Goal: Use online tool/utility: Utilize a website feature to perform a specific function

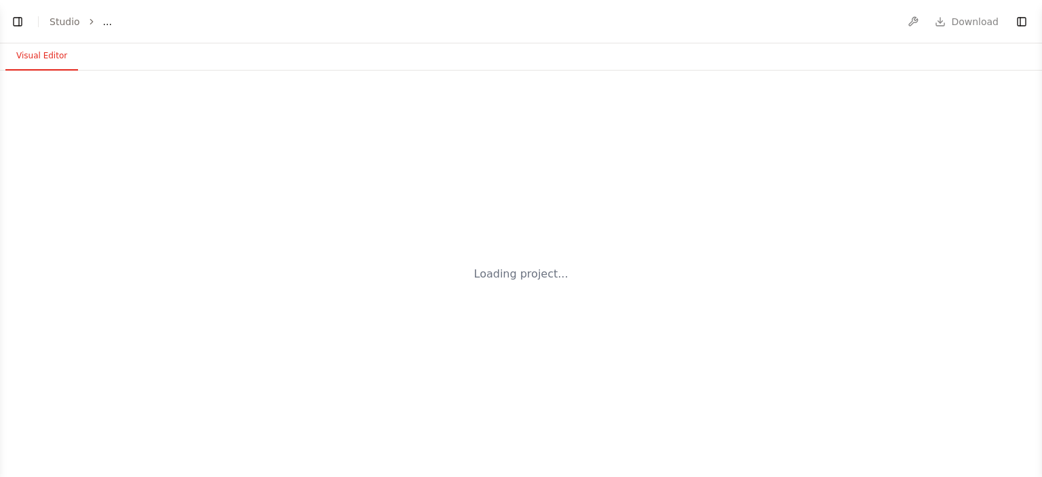
select select "****"
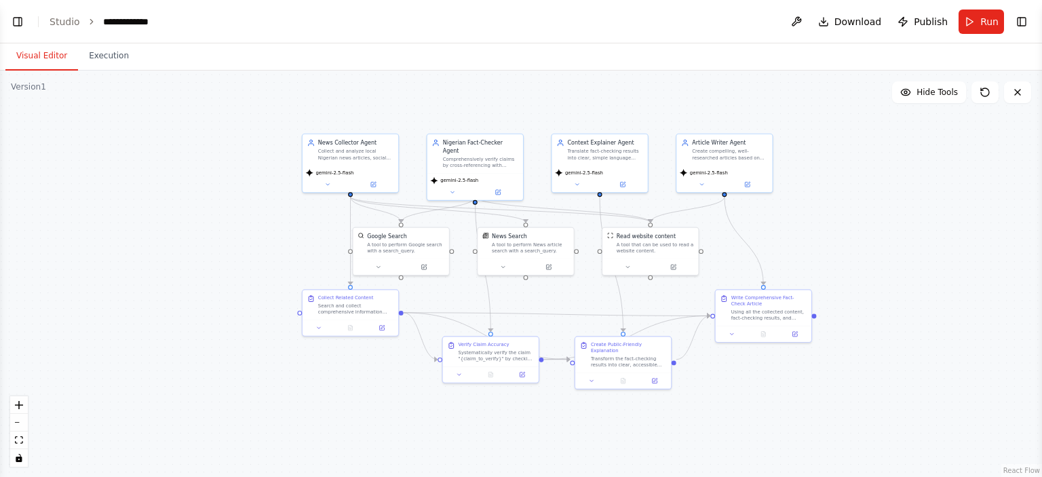
click at [7, 23] on header "**********" at bounding box center [521, 21] width 1042 height 43
click at [14, 21] on button "Toggle Left Sidebar" at bounding box center [17, 21] width 19 height 19
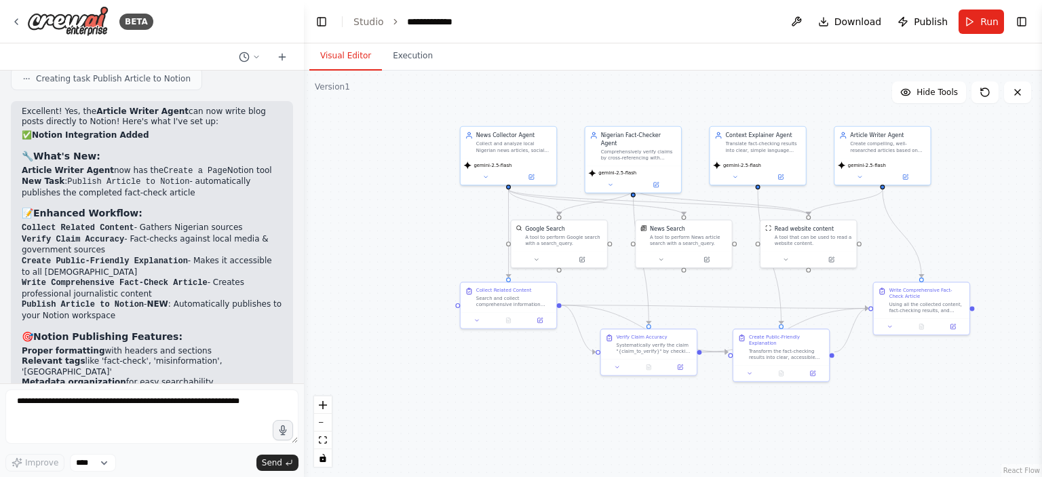
drag, startPoint x: 548, startPoint y: 233, endPoint x: 402, endPoint y: 224, distance: 146.8
click at [402, 225] on div ".deletable-edge-delete-btn { width: 20px; height: 20px; border: 0px solid #ffff…" at bounding box center [673, 274] width 738 height 406
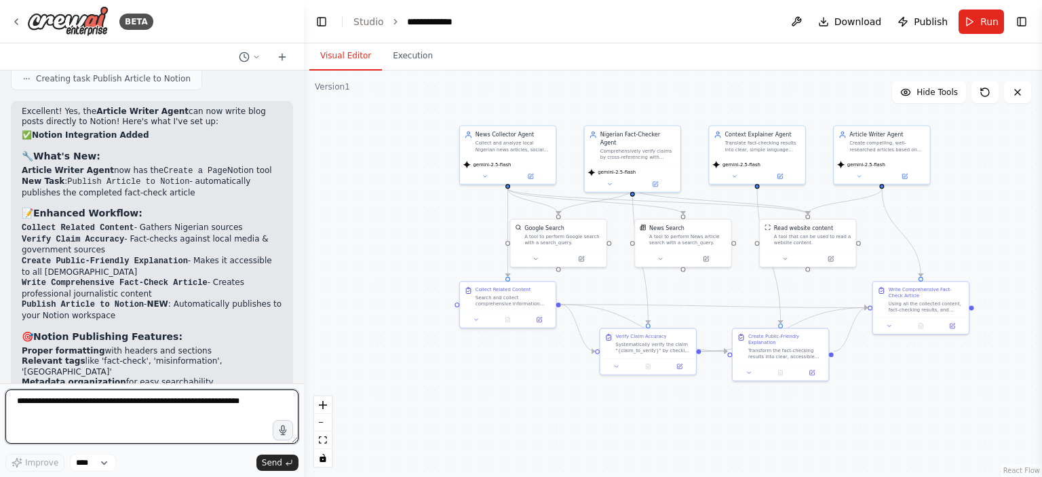
click at [128, 400] on textarea at bounding box center [151, 417] width 293 height 54
type textarea "**********"
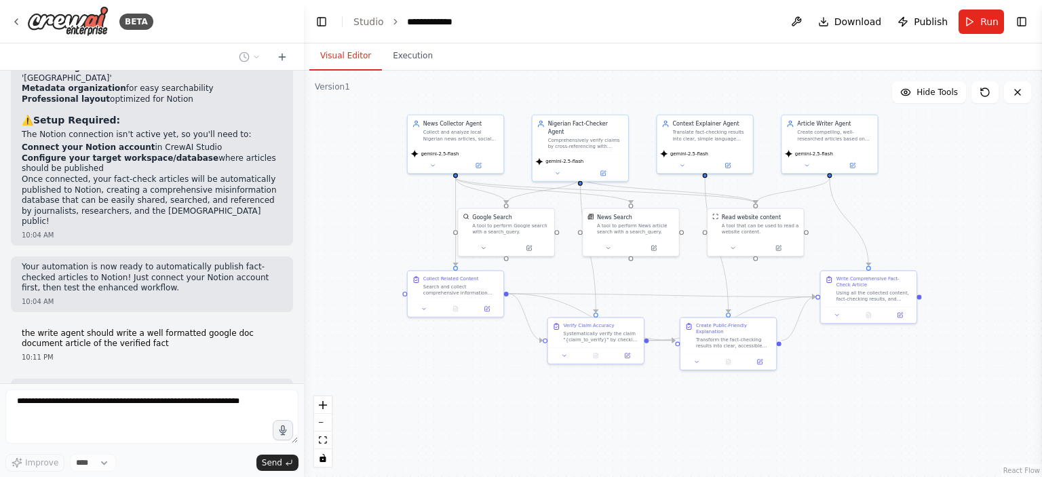
scroll to position [4609, 0]
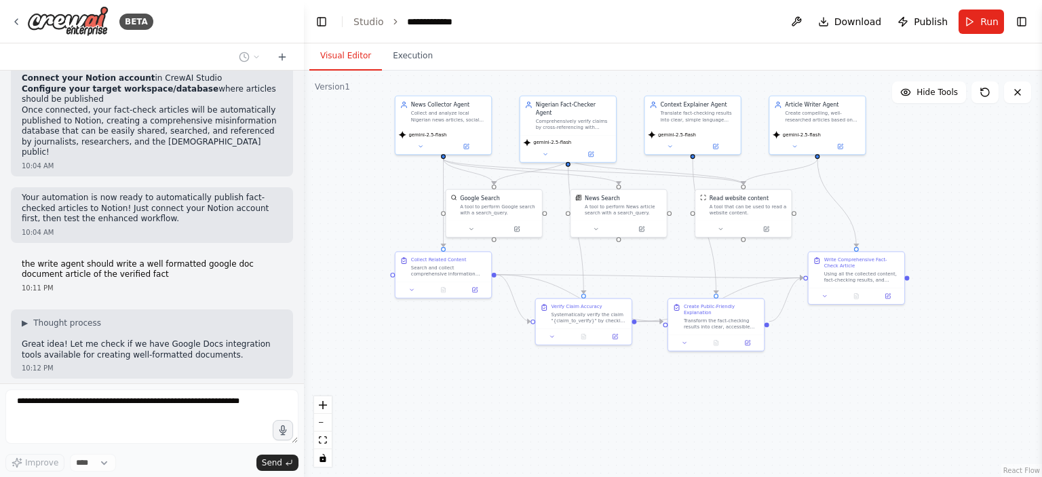
drag, startPoint x: 451, startPoint y: 263, endPoint x: 386, endPoint y: 233, distance: 71.0
click at [386, 233] on div ".deletable-edge-delete-btn { width: 20px; height: 20px; border: 0px solid #ffff…" at bounding box center [673, 274] width 738 height 406
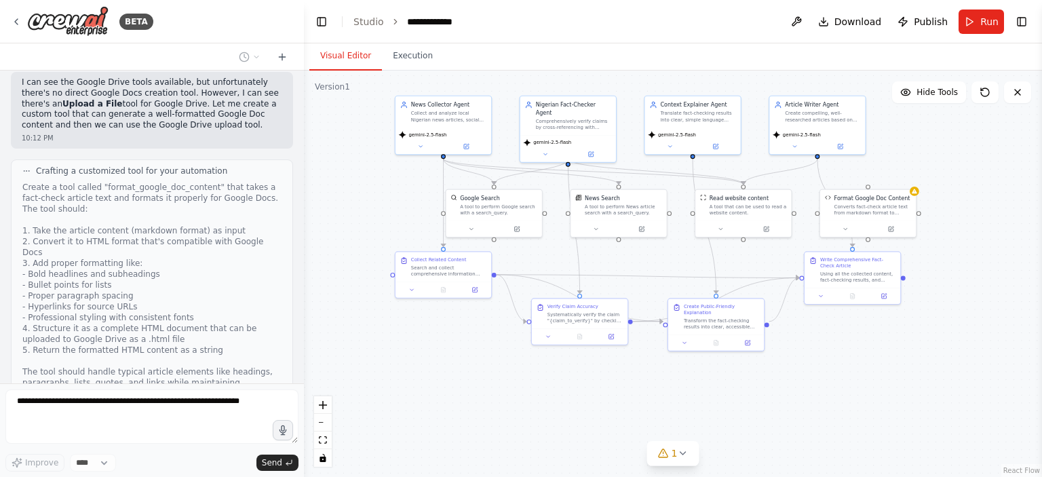
scroll to position [5287, 0]
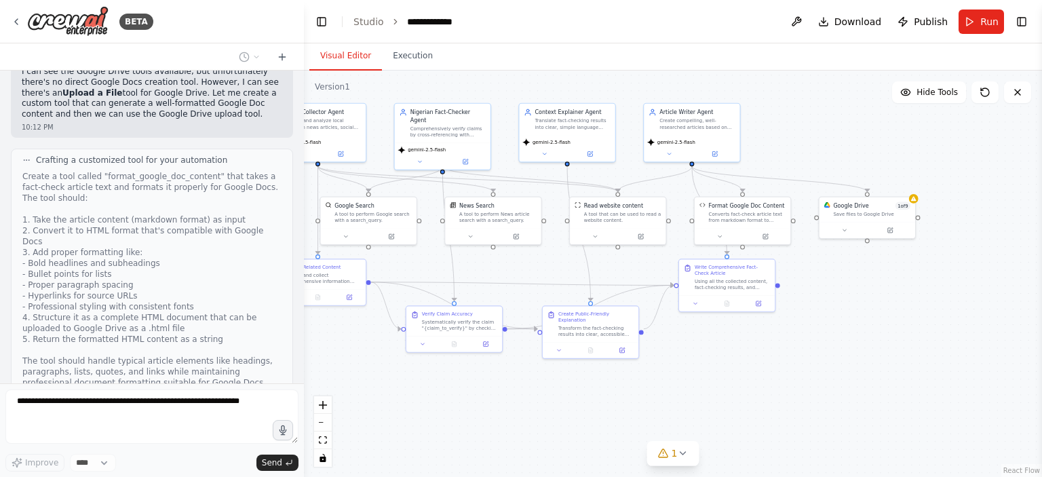
drag, startPoint x: 768, startPoint y: 395, endPoint x: 643, endPoint y: 402, distance: 125.8
click at [643, 402] on div ".deletable-edge-delete-btn { width: 20px; height: 20px; border: 0px solid #ffff…" at bounding box center [673, 274] width 738 height 406
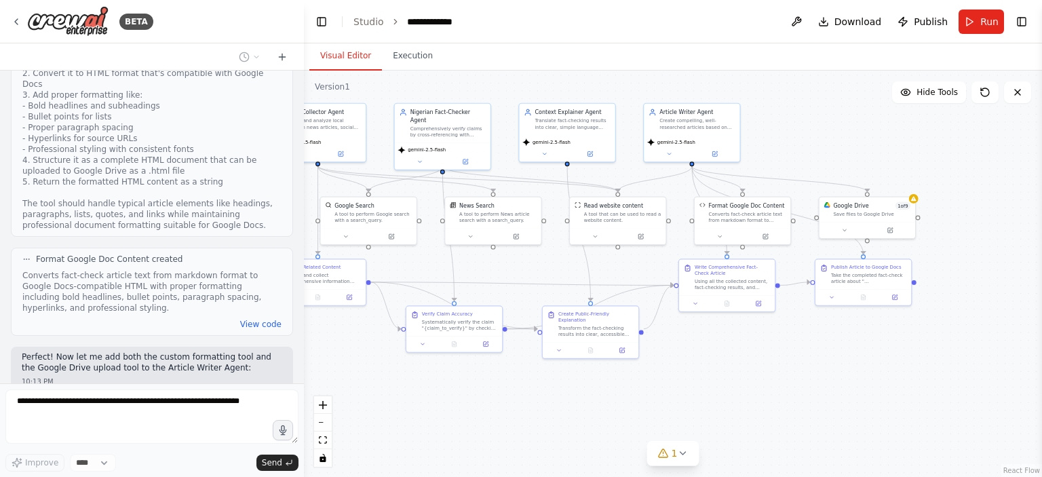
scroll to position [5445, 0]
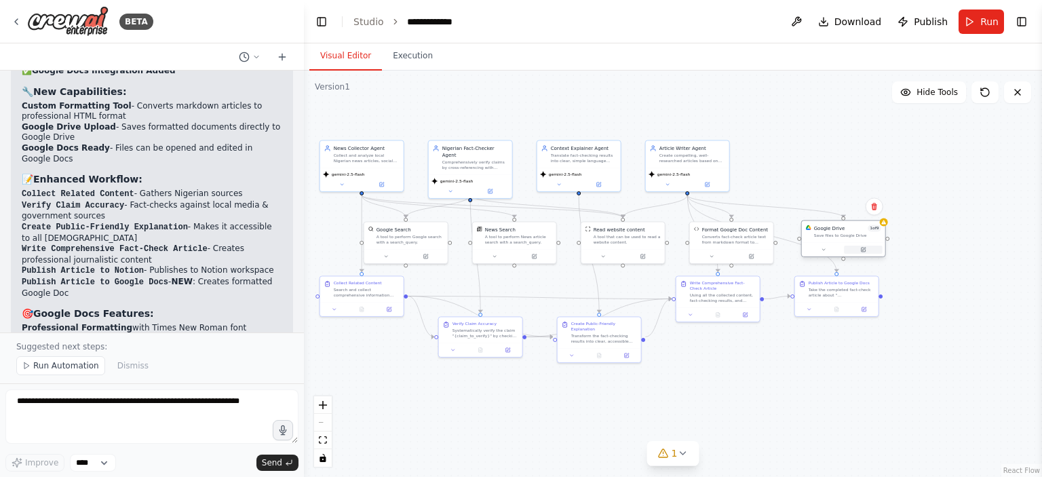
click at [855, 248] on button at bounding box center [863, 250] width 39 height 8
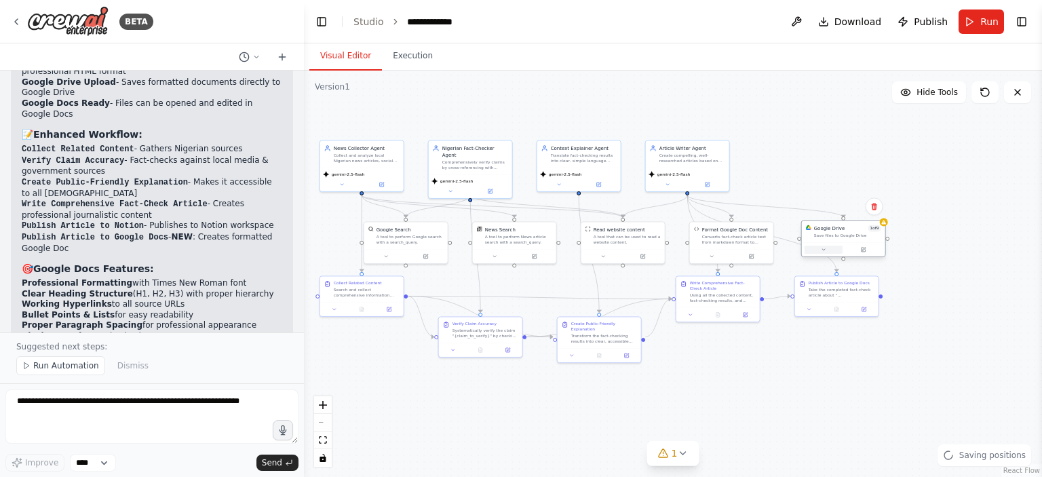
click at [820, 251] on button at bounding box center [824, 250] width 39 height 8
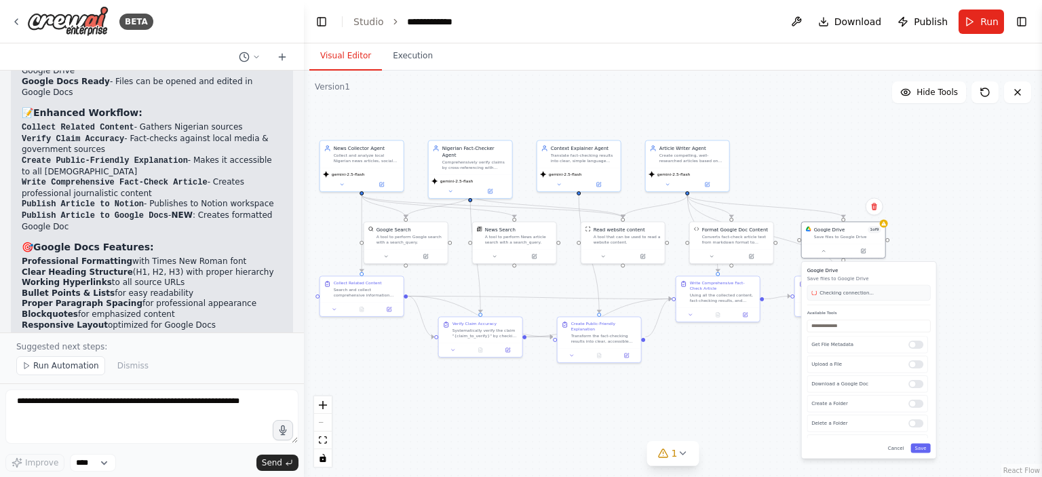
scroll to position [6091, 0]
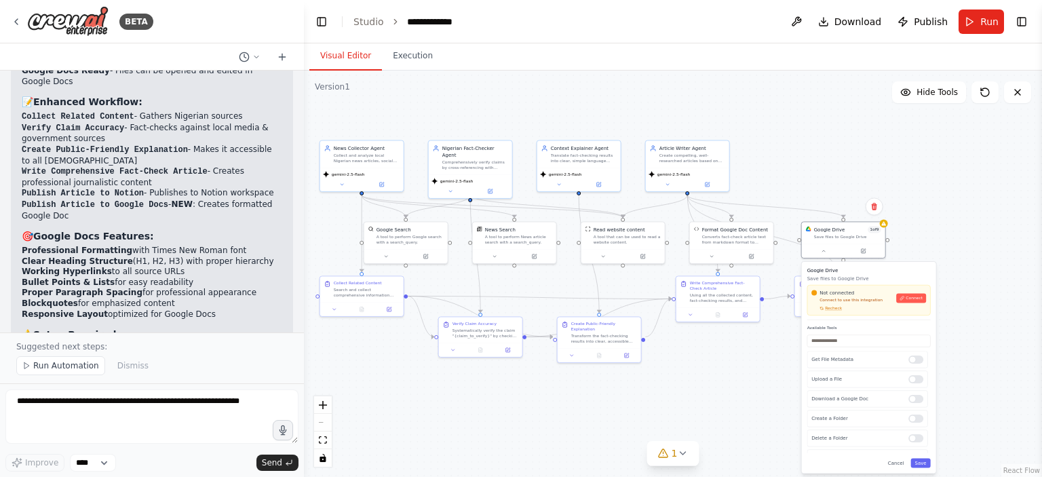
click at [913, 304] on div "Not connected Connect to use this integration Recheck Connect" at bounding box center [869, 300] width 115 height 22
click at [914, 299] on span "Connect" at bounding box center [914, 297] width 17 height 5
click at [907, 298] on button "Connect" at bounding box center [911, 298] width 30 height 10
click at [898, 468] on div "Google Drive Save files to Google Drive Not connected Connect to use this integ…" at bounding box center [869, 368] width 134 height 212
click at [899, 464] on button "Cancel" at bounding box center [896, 463] width 24 height 10
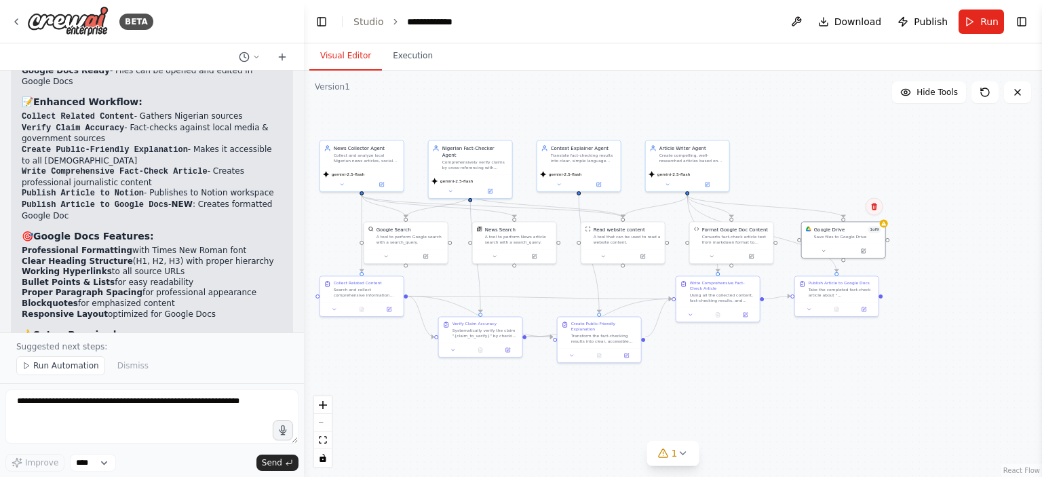
click at [876, 206] on icon at bounding box center [873, 206] width 5 height 7
click at [842, 205] on button "Confirm" at bounding box center [836, 206] width 48 height 16
click at [410, 60] on button "Execution" at bounding box center [413, 56] width 62 height 29
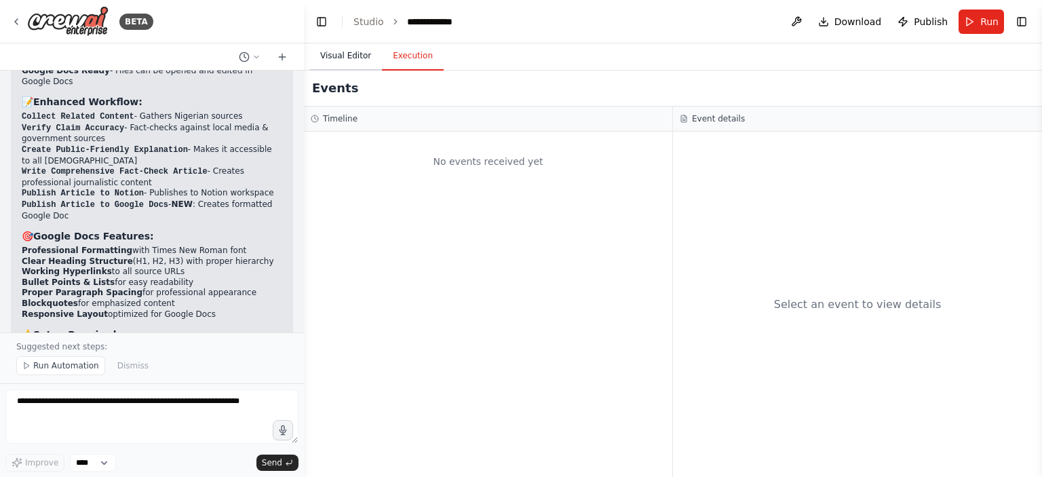
click at [345, 60] on button "Visual Editor" at bounding box center [345, 56] width 73 height 29
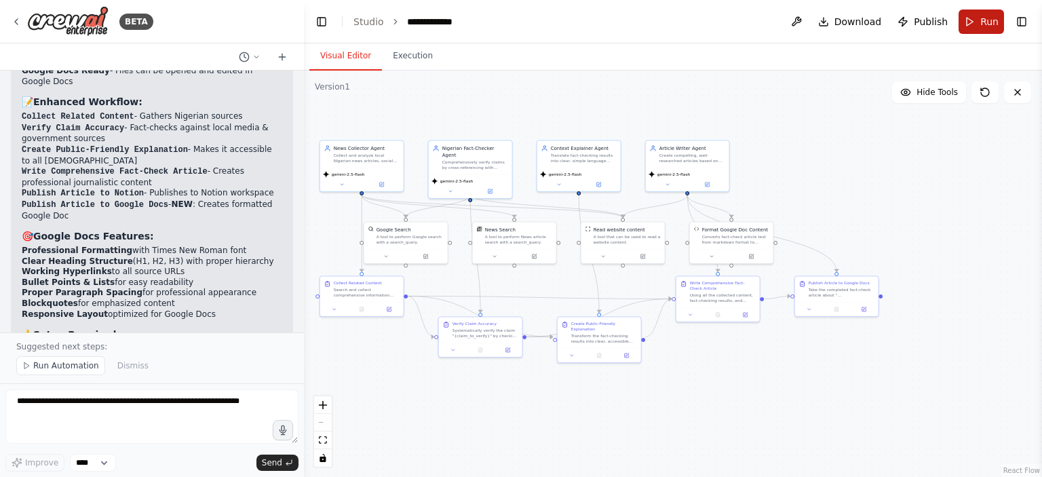
click at [985, 21] on span "Run" at bounding box center [990, 22] width 18 height 14
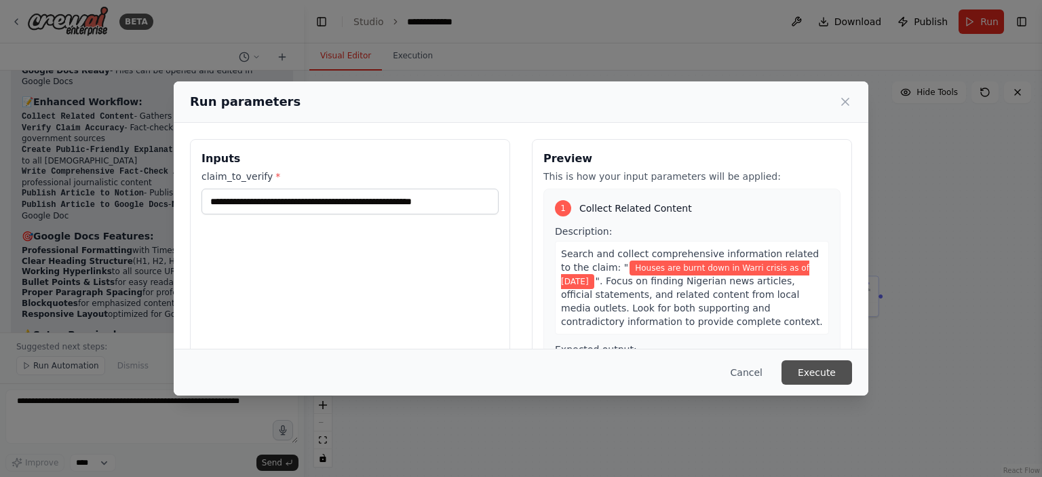
click at [831, 372] on button "Execute" at bounding box center [817, 372] width 71 height 24
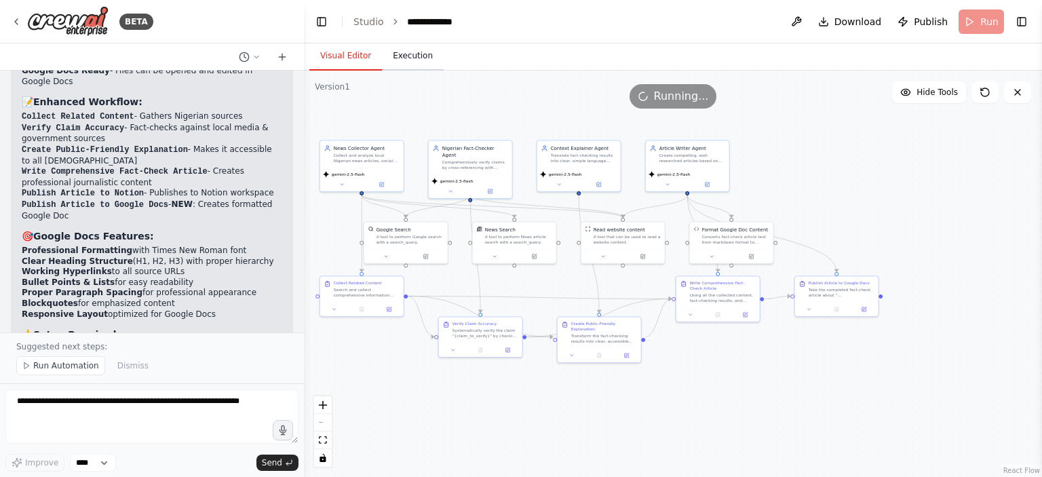
click at [410, 59] on button "Execution" at bounding box center [413, 56] width 62 height 29
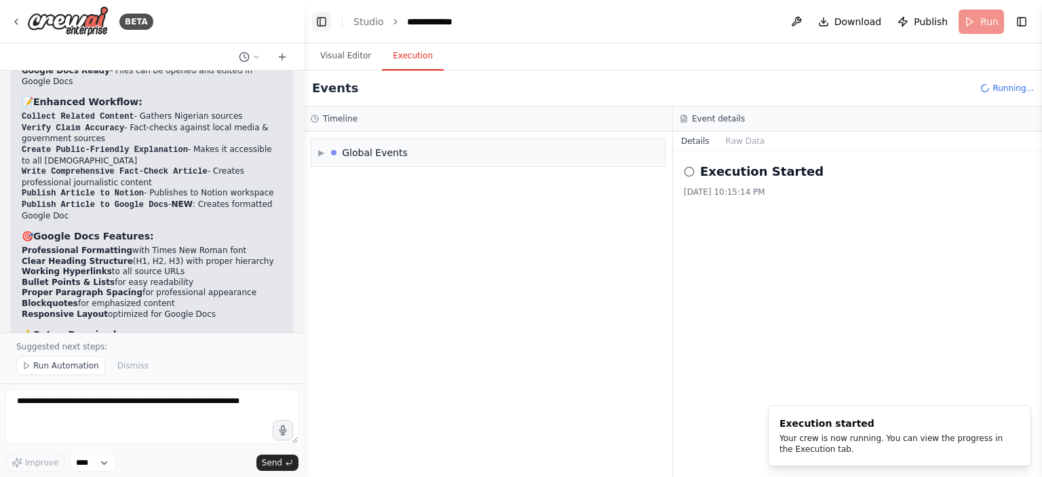
click at [323, 22] on button "Toggle Left Sidebar" at bounding box center [321, 21] width 19 height 19
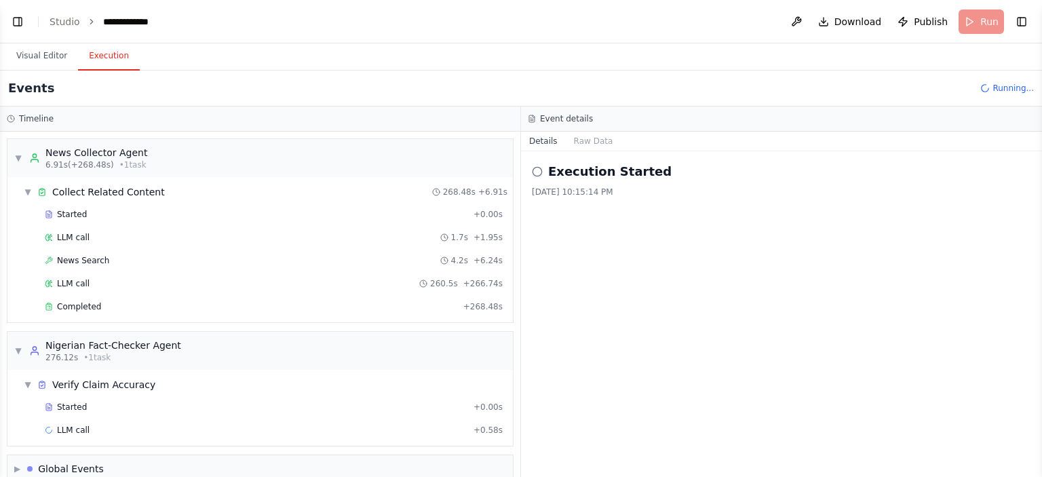
scroll to position [18, 0]
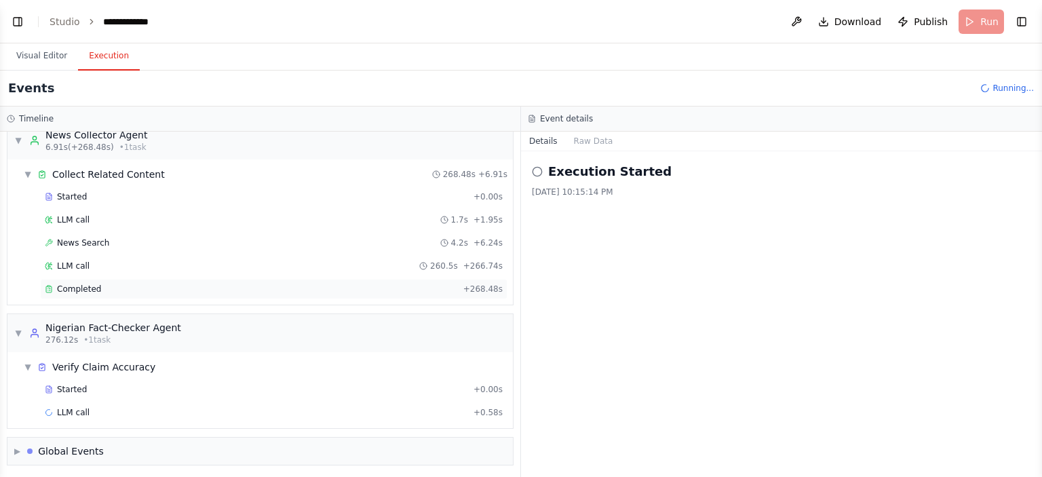
click at [56, 292] on div "Completed" at bounding box center [251, 289] width 413 height 11
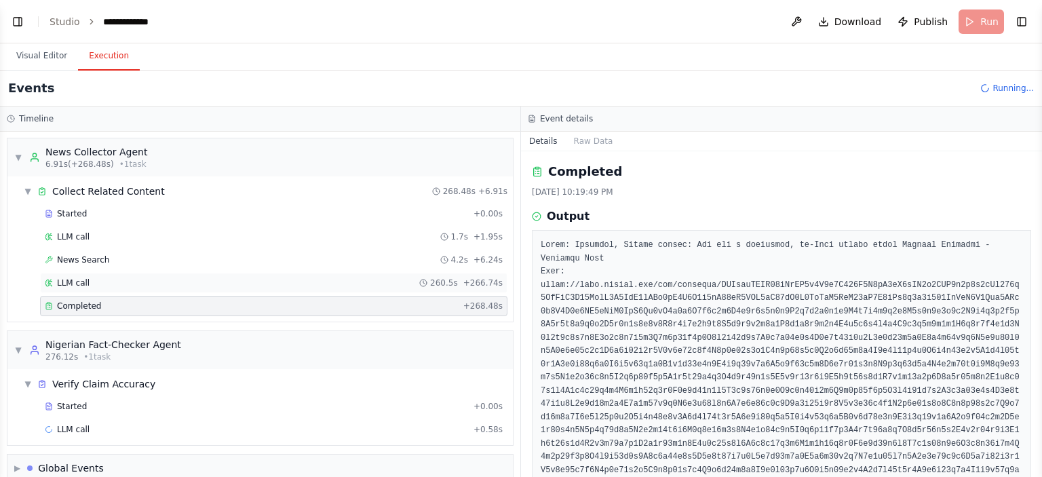
scroll to position [0, 0]
click at [19, 157] on span "▼" at bounding box center [18, 158] width 8 height 11
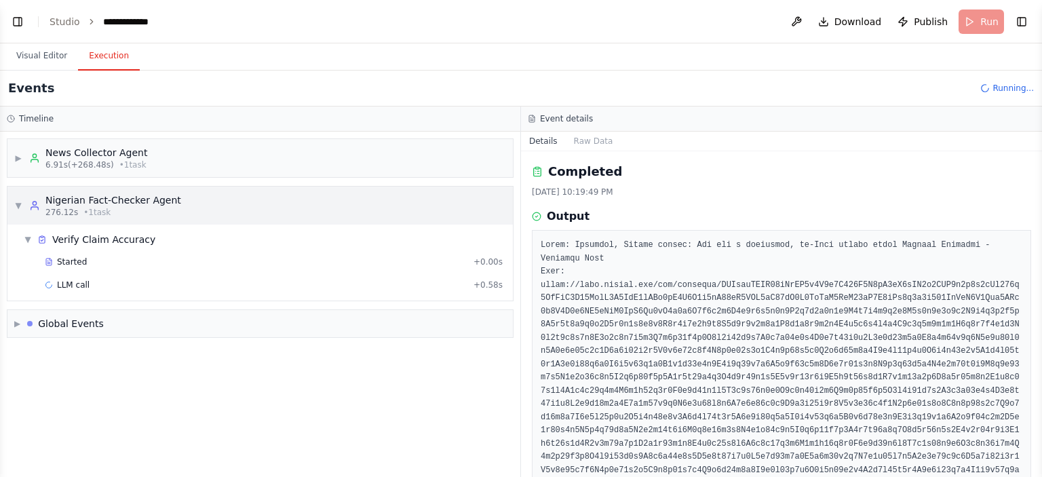
click at [20, 203] on span "▼" at bounding box center [18, 205] width 8 height 11
click at [20, 204] on span "▶" at bounding box center [18, 205] width 8 height 11
